Goal: Task Accomplishment & Management: Manage account settings

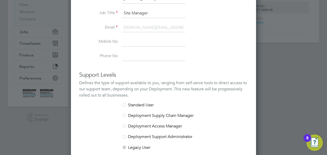
scroll to position [319, 185]
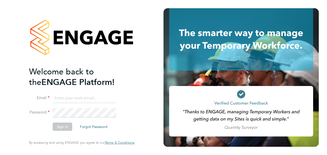
click at [76, 98] on input at bounding box center [85, 98] width 64 height 9
click at [97, 99] on input "[EMAIL_ADDRESS][PERSON_NAME][DOMAIN_NAME]" at bounding box center [85, 98] width 64 height 9
type input "l"
type input "[EMAIL_ADDRESS][PERSON_NAME][DOMAIN_NAME]"
click at [64, 128] on button "Sign In" at bounding box center [63, 126] width 20 height 8
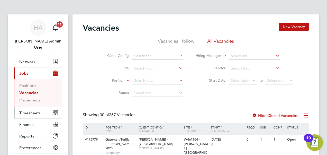
click at [33, 110] on span "Timesheets" at bounding box center [29, 112] width 21 height 5
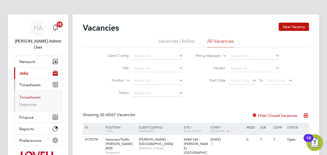
drag, startPoint x: 35, startPoint y: 90, endPoint x: 29, endPoint y: 91, distance: 6.8
click at [29, 95] on link "Timesheets" at bounding box center [29, 97] width 21 height 5
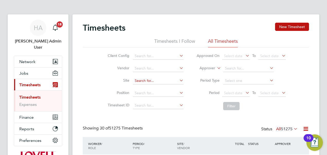
click at [152, 81] on input at bounding box center [158, 80] width 51 height 7
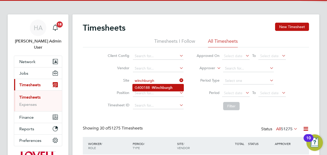
click at [151, 85] on li "G400188 - Winchburgh" at bounding box center [158, 87] width 51 height 7
type input "G400188 - Winchburgh"
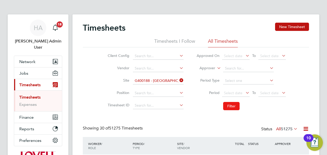
click at [235, 107] on button "Filter" at bounding box center [231, 106] width 16 height 8
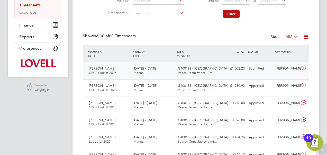
click at [153, 75] on div "16 - 22 Aug 2025 Manual" at bounding box center [153, 70] width 44 height 13
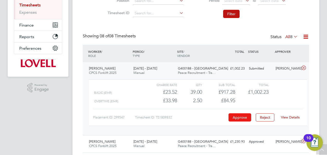
click at [239, 117] on button "Approve" at bounding box center [240, 117] width 23 height 8
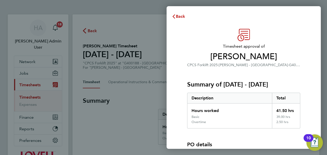
scroll to position [67, 0]
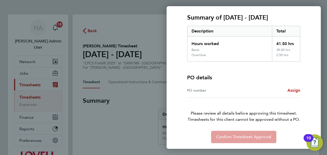
click at [114, 26] on div "Back Timesheet approval of Tomasz Krupa CPCS Forklift 2025 · Lovell - Scotland …" at bounding box center [163, 77] width 327 height 155
